Goal: Find specific page/section: Find specific page/section

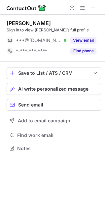
scroll to position [144, 105]
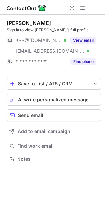
scroll to position [154, 105]
